Goal: Information Seeking & Learning: Learn about a topic

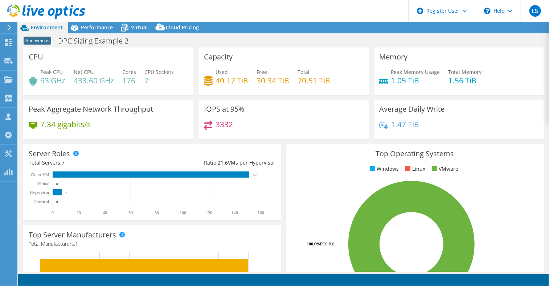
select select "USD"
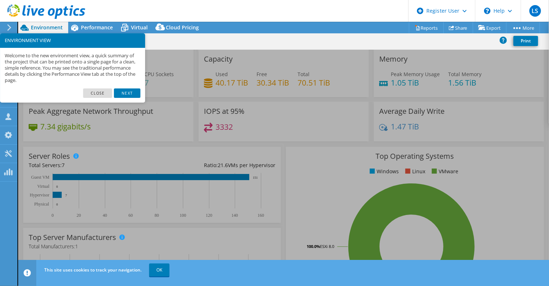
click at [114, 228] on div "Top Server Manufacturers Manufacturers are shown for physical servers and hyper…" at bounding box center [152, 274] width 258 height 93
click at [101, 92] on link "Close" at bounding box center [97, 93] width 29 height 9
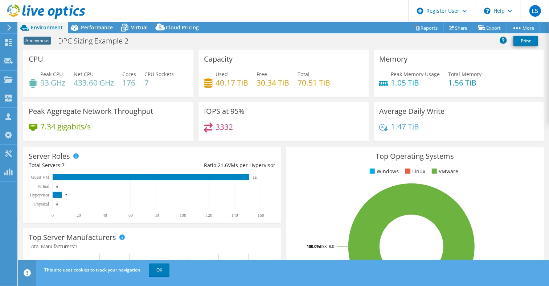
click at [325, 175] on ul "Windows Linux VMware" at bounding box center [414, 172] width 247 height 8
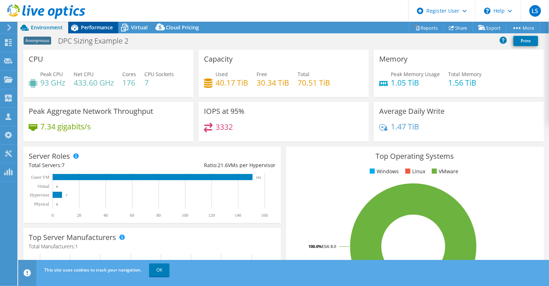
click at [93, 30] on span "Performance" at bounding box center [97, 27] width 32 height 7
